Goal: Book appointment/travel/reservation

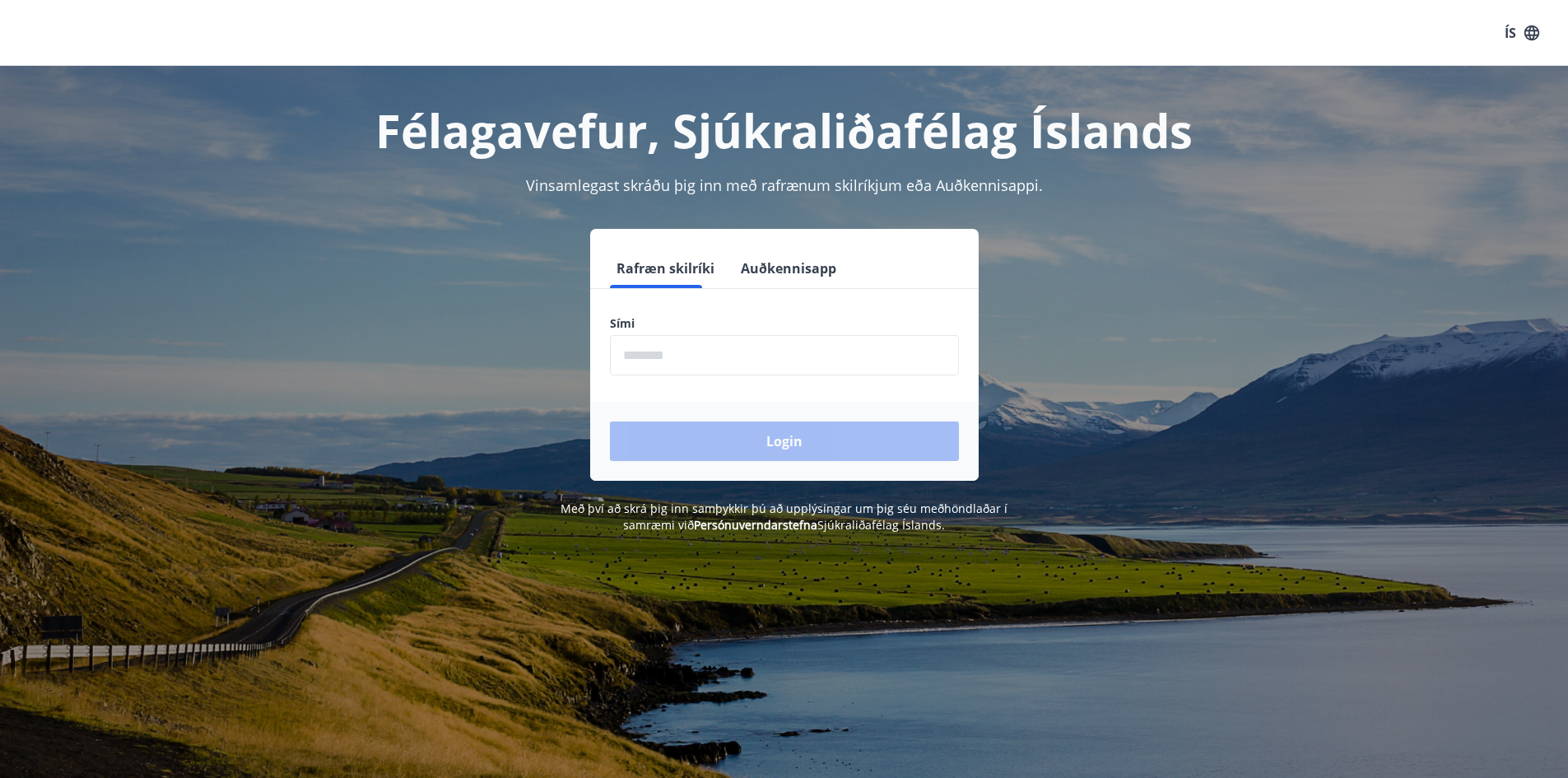
click at [716, 347] on input "phone" at bounding box center [784, 355] width 349 height 41
type input "********"
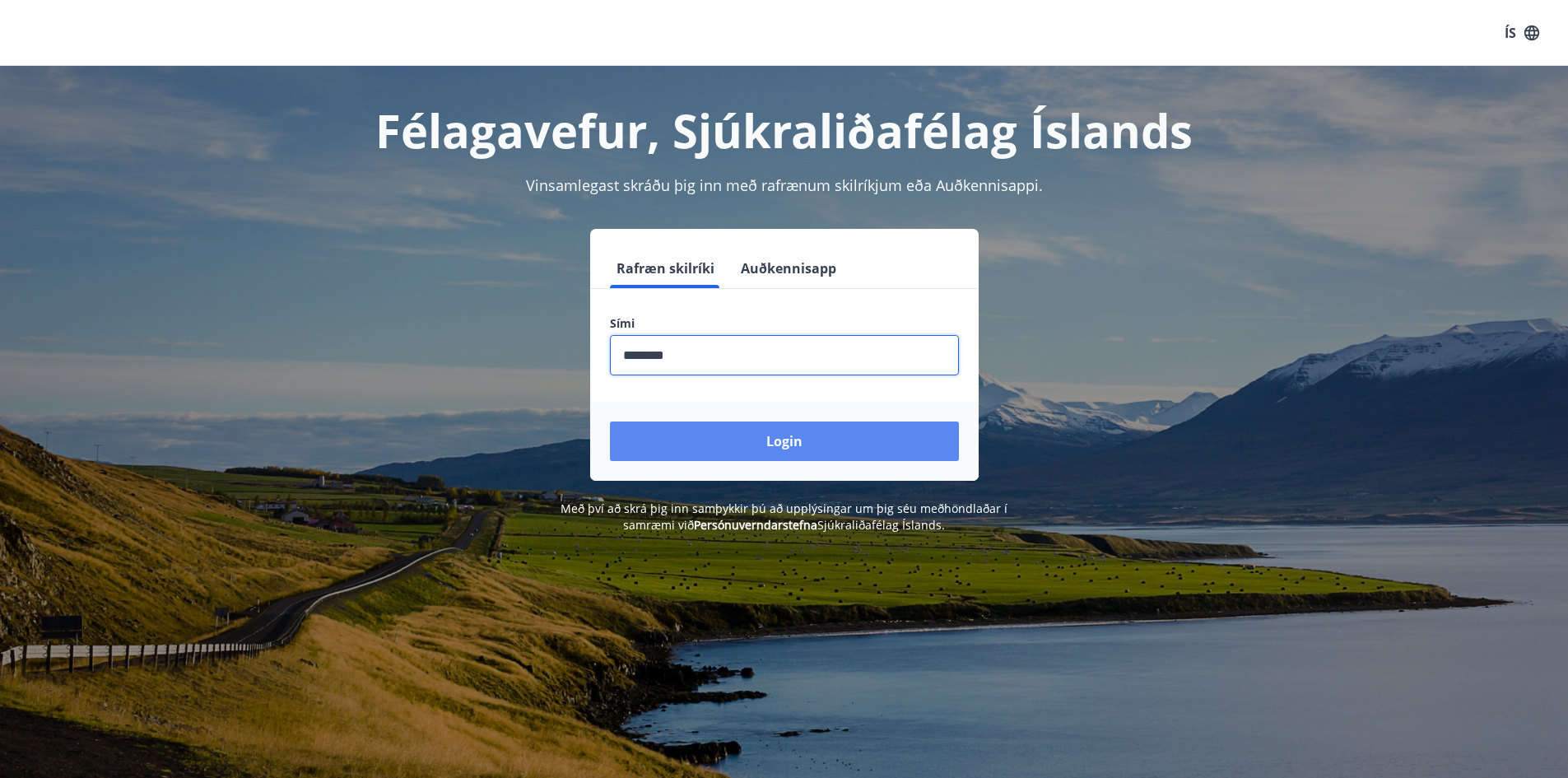
click at [807, 458] on button "Login" at bounding box center [784, 441] width 349 height 40
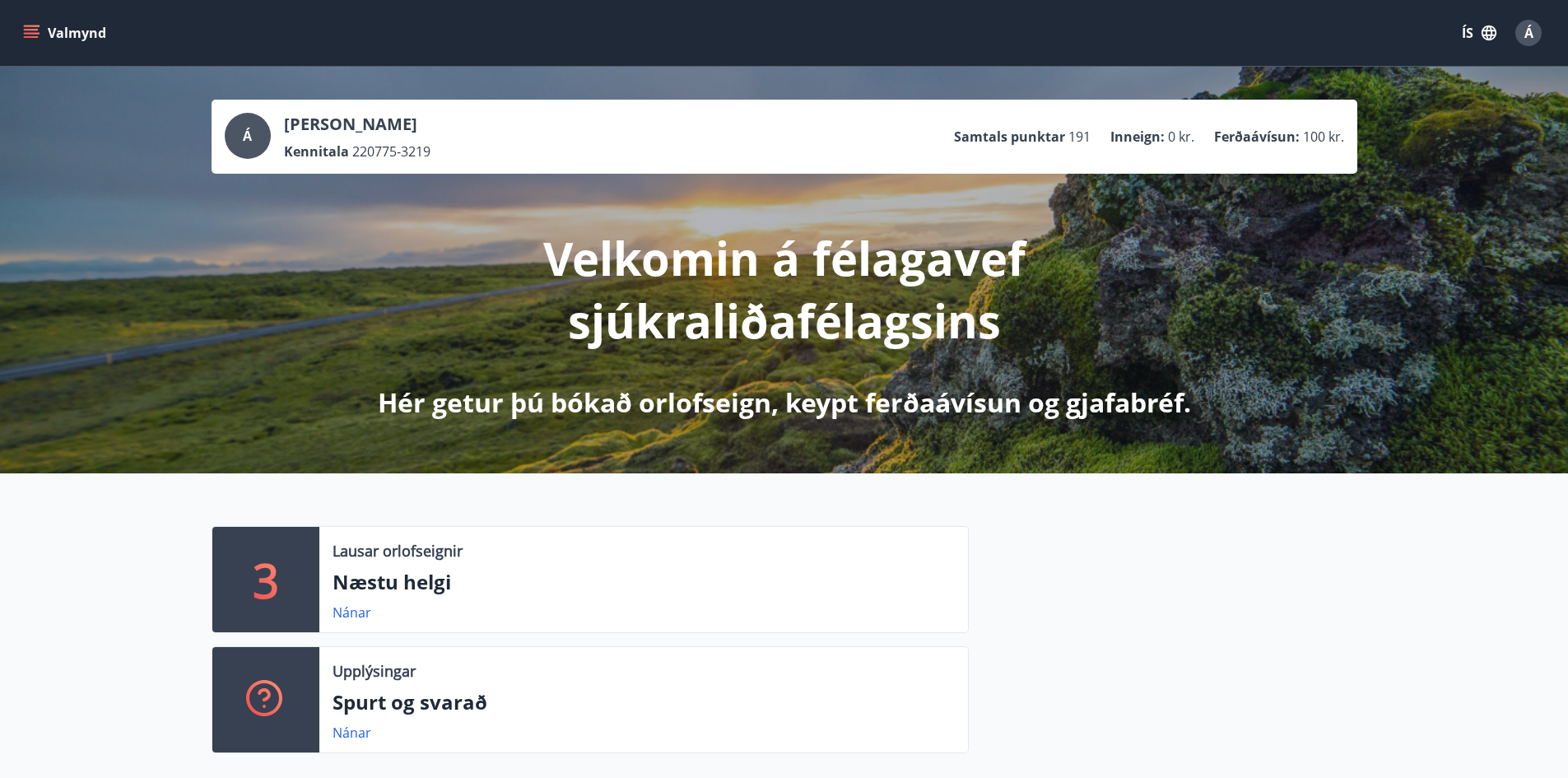
click at [32, 32] on icon "menu" at bounding box center [32, 32] width 16 height 16
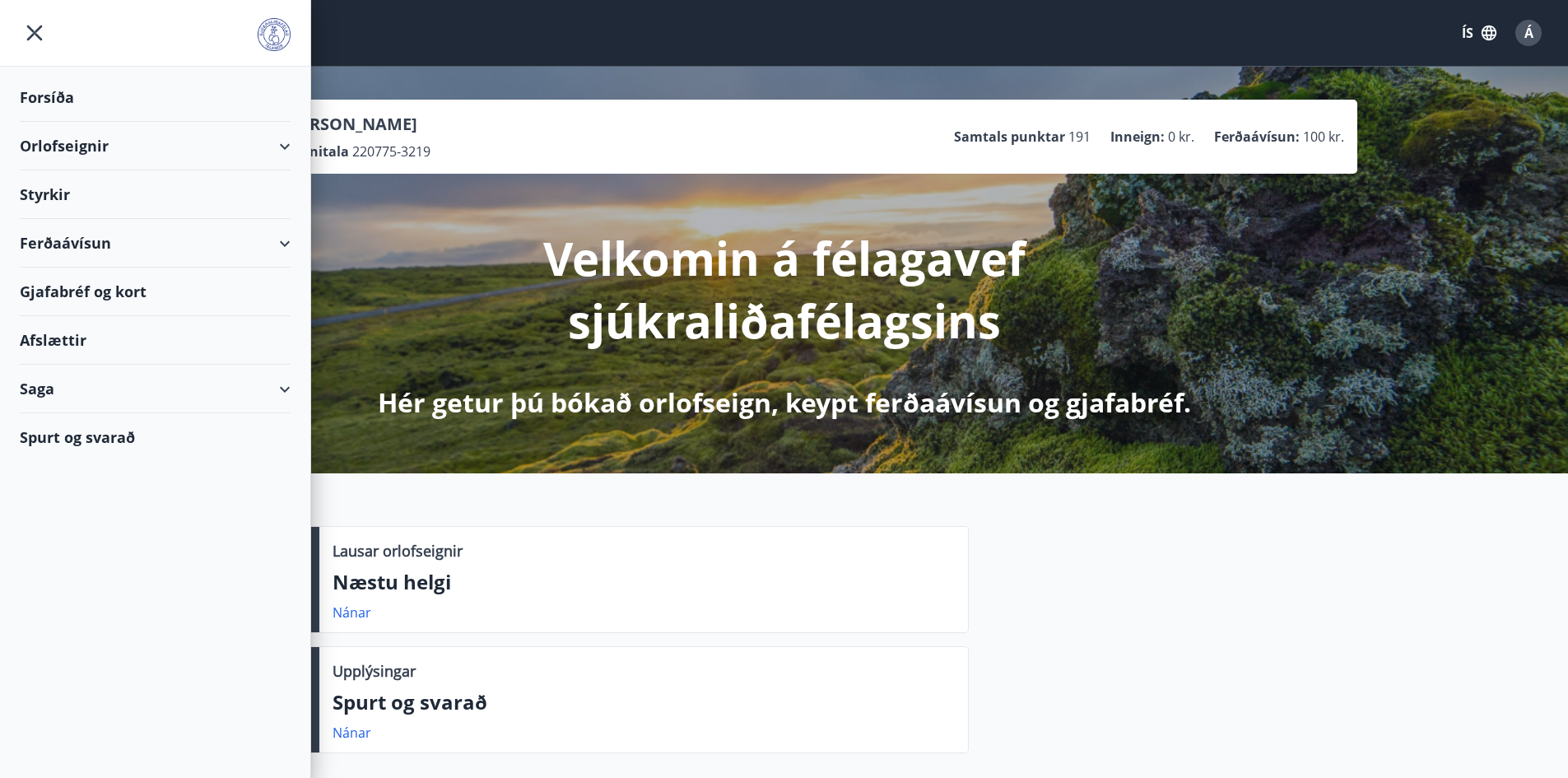
click at [276, 137] on div "Orlofseignir" at bounding box center [155, 146] width 271 height 49
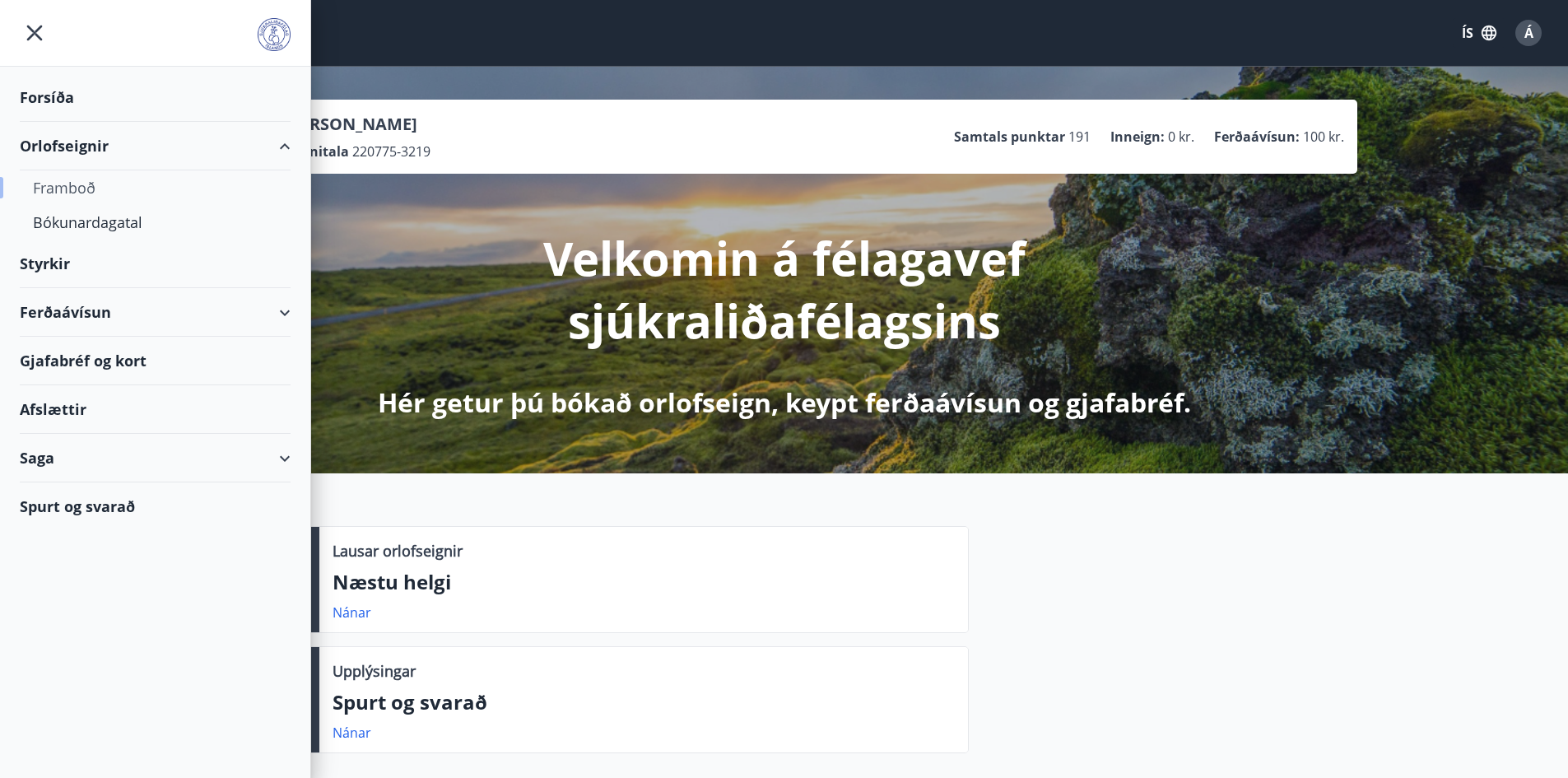
click at [71, 188] on div "Framboð" at bounding box center [155, 188] width 244 height 34
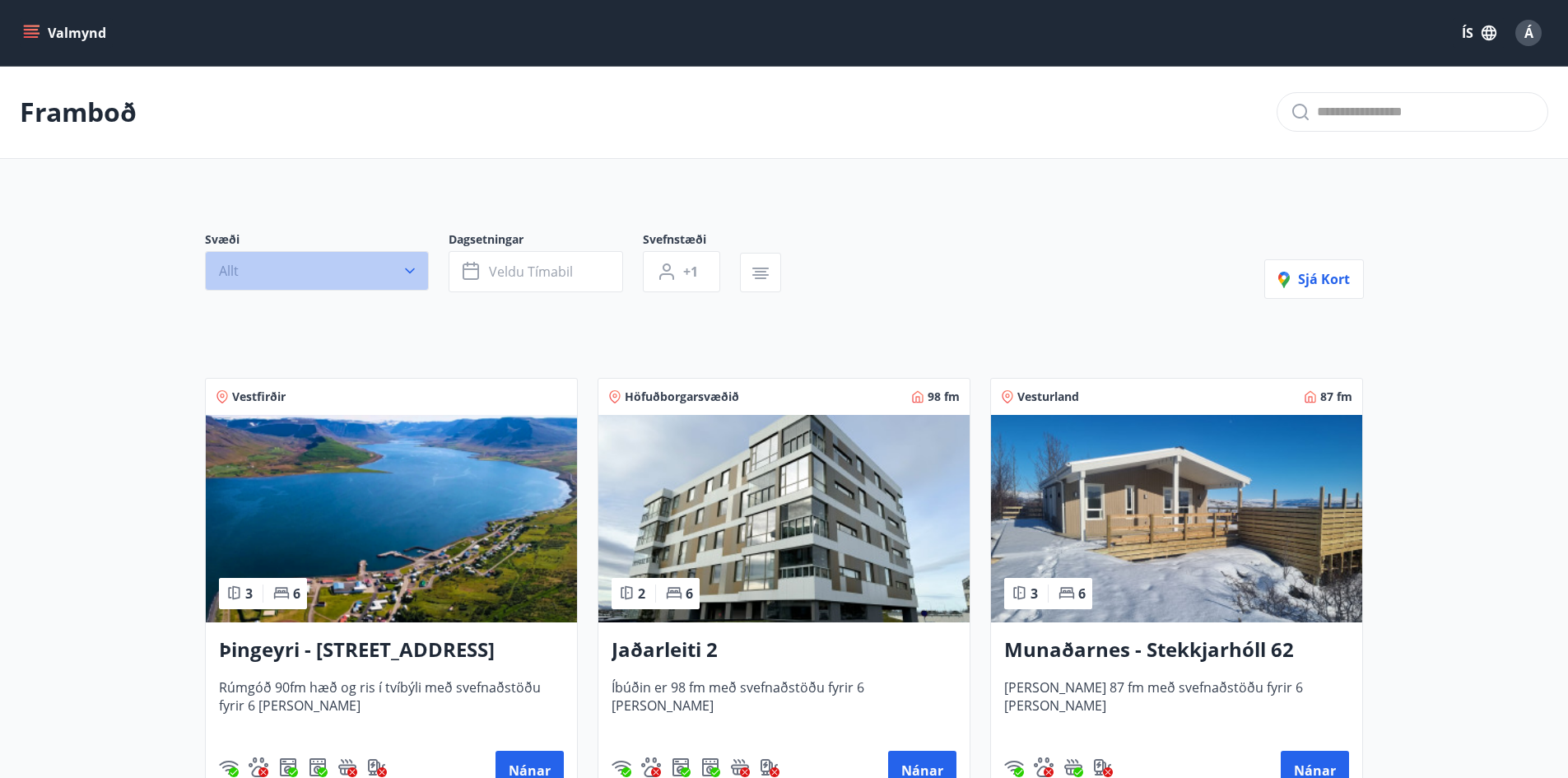
click at [410, 279] on icon "button" at bounding box center [410, 270] width 16 height 16
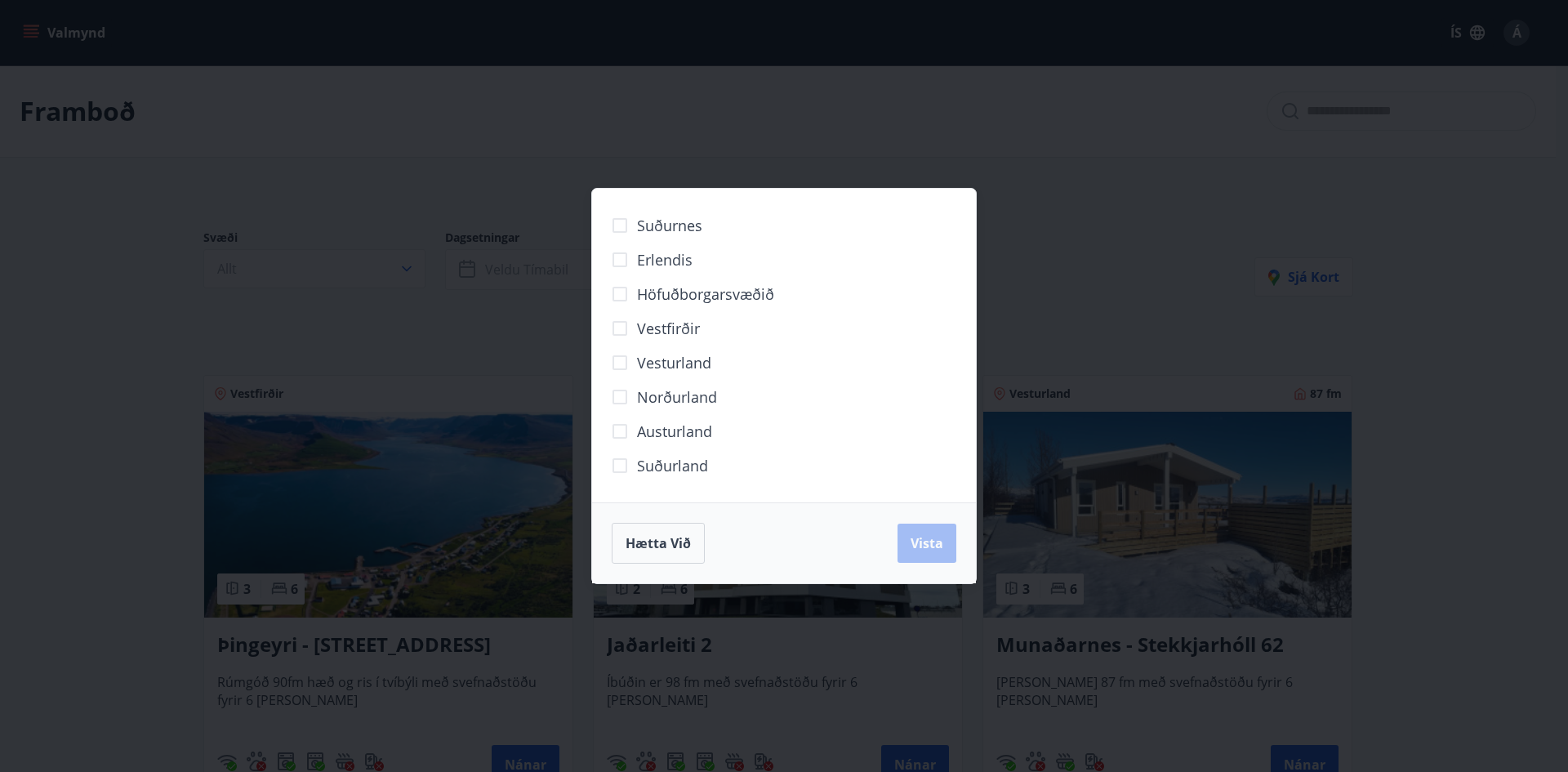
click at [705, 290] on span "Höfuðborgarsvæðið" at bounding box center [705, 294] width 137 height 21
click at [913, 545] on span "Vista" at bounding box center [927, 543] width 33 height 18
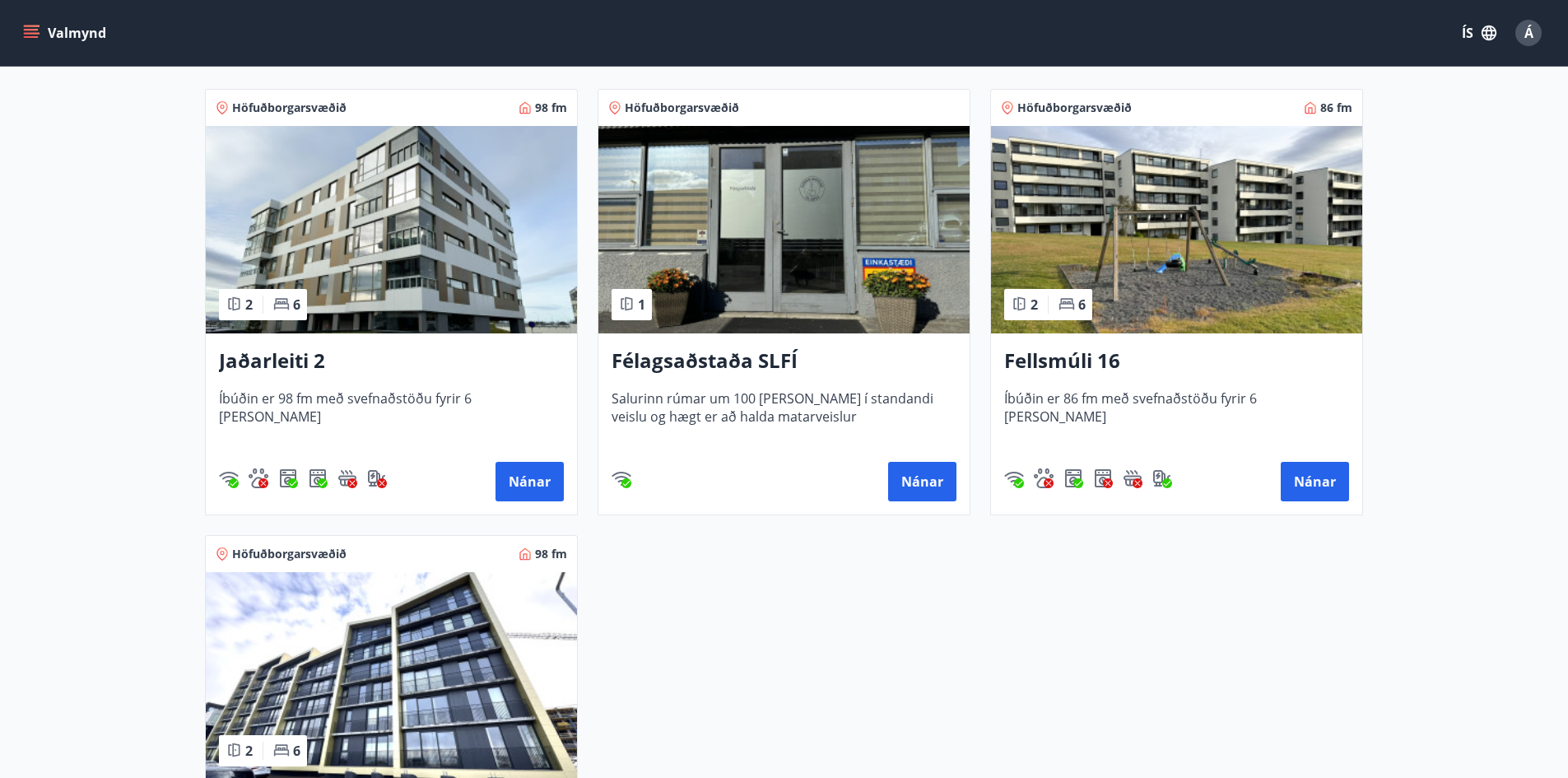
scroll to position [329, 0]
click at [485, 257] on img at bounding box center [391, 229] width 371 height 207
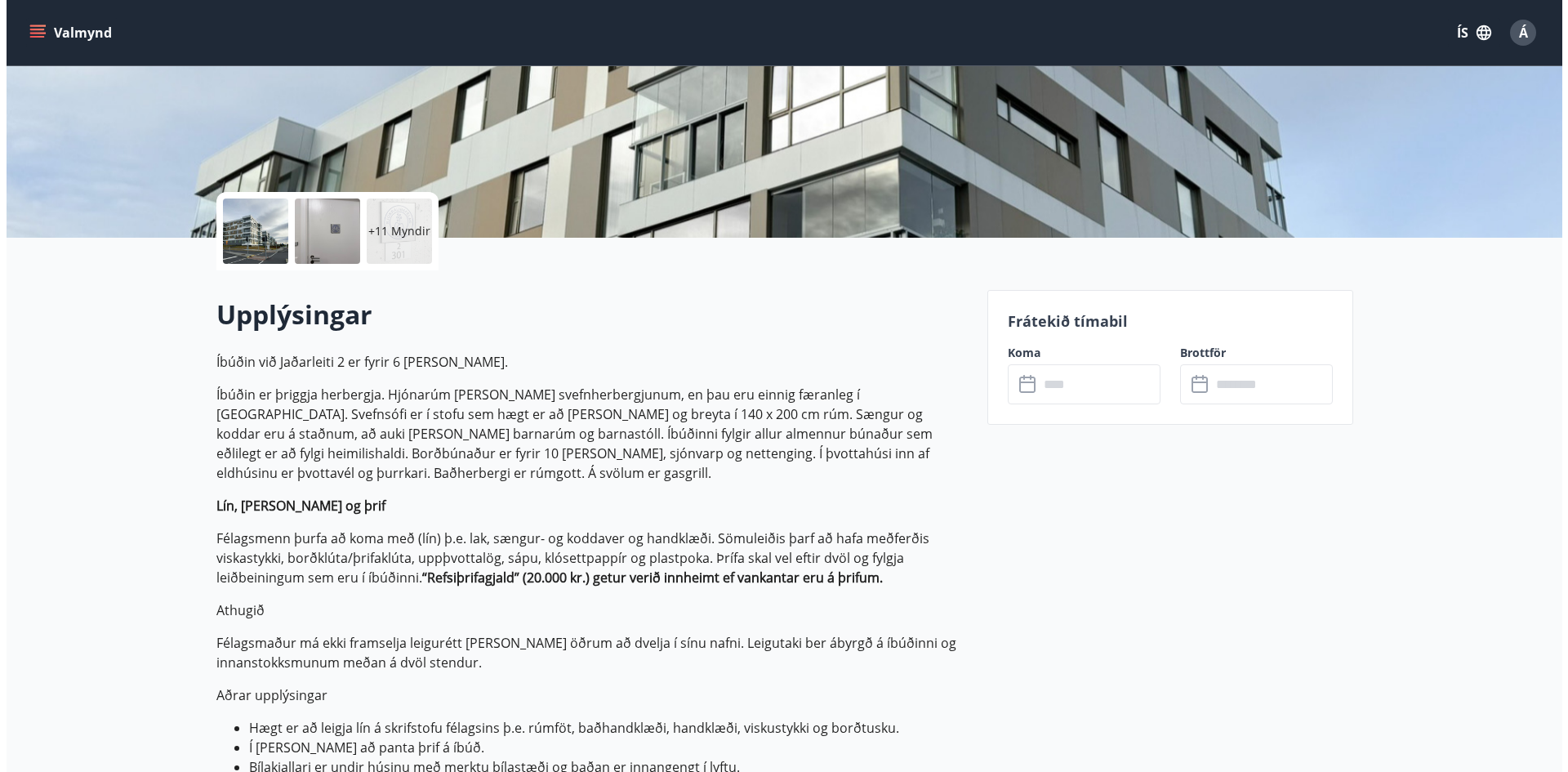
scroll to position [245, 0]
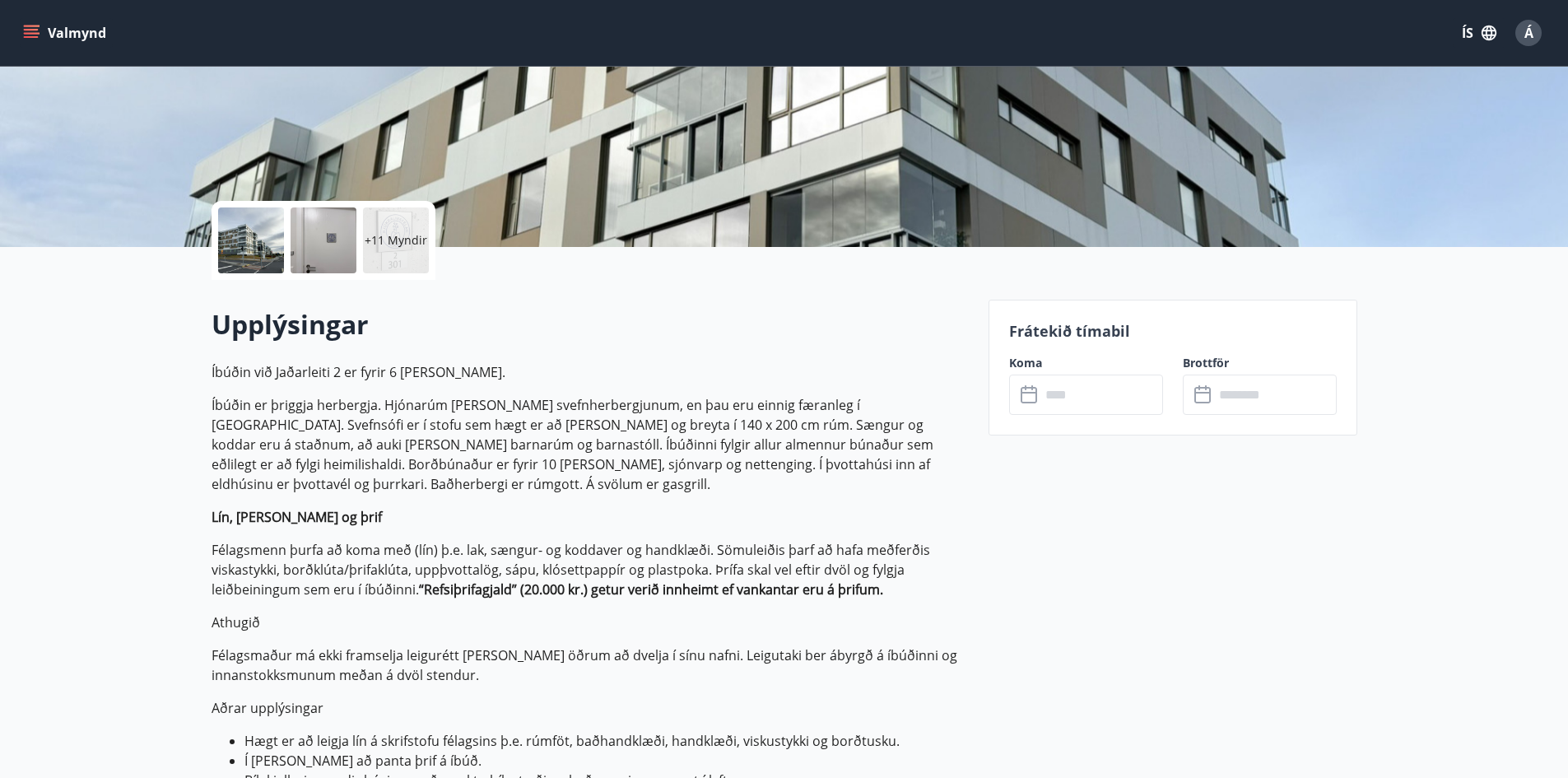
click at [1026, 391] on icon at bounding box center [1031, 395] width 20 height 20
